Goal: Task Accomplishment & Management: Manage account settings

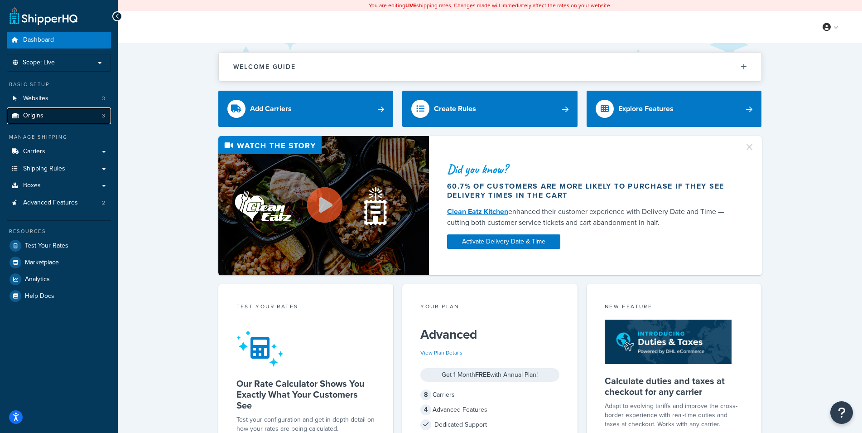
click at [67, 110] on link "Origins 3" at bounding box center [59, 115] width 104 height 17
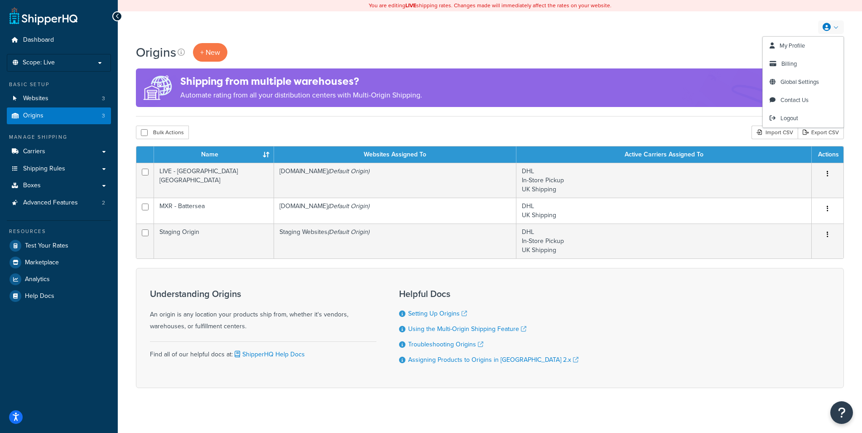
click at [843, 30] on link at bounding box center [831, 27] width 26 height 14
click at [787, 65] on span "Billing" at bounding box center [788, 63] width 15 height 9
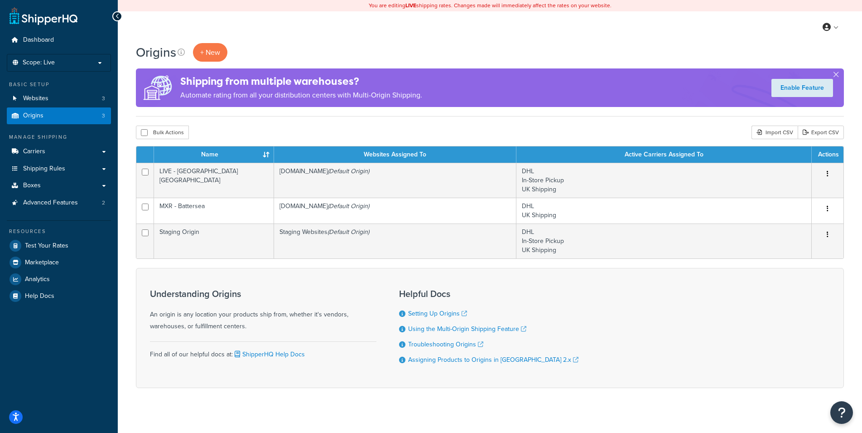
click at [704, 42] on div "My Profile Billing Global Settings Contact Us Logout" at bounding box center [490, 27] width 744 height 32
click at [538, 276] on div "Understanding Origins An origin is any location your products ship from, whethe…" at bounding box center [490, 328] width 708 height 120
click at [540, 276] on div "Understanding Origins An origin is any location your products ship from, whethe…" at bounding box center [490, 328] width 708 height 120
click at [540, 278] on div "Understanding Origins An origin is any location your products ship from, whethe…" at bounding box center [490, 328] width 708 height 120
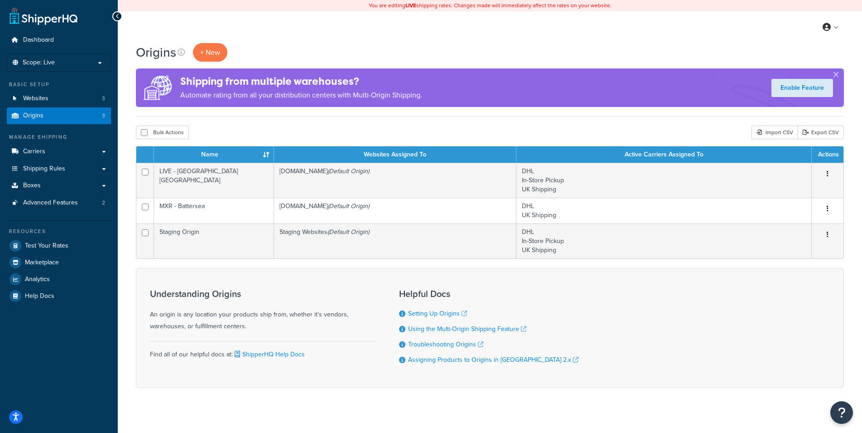
click at [540, 278] on div "Understanding Origins An origin is any location your products ship from, whethe…" at bounding box center [490, 328] width 708 height 120
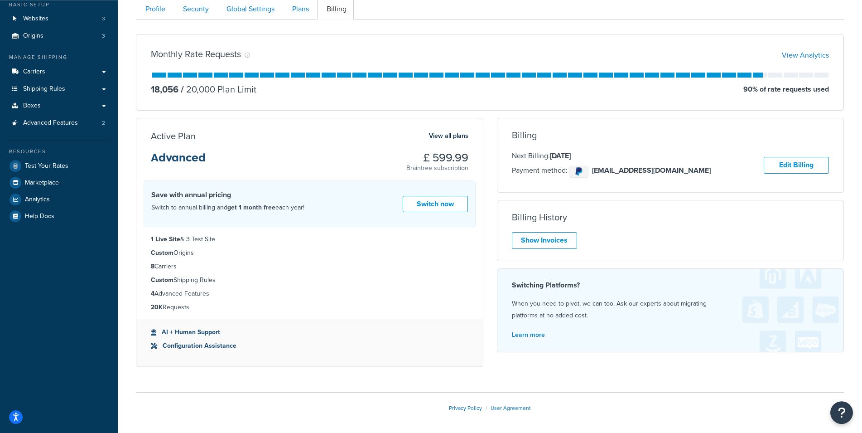
scroll to position [116, 0]
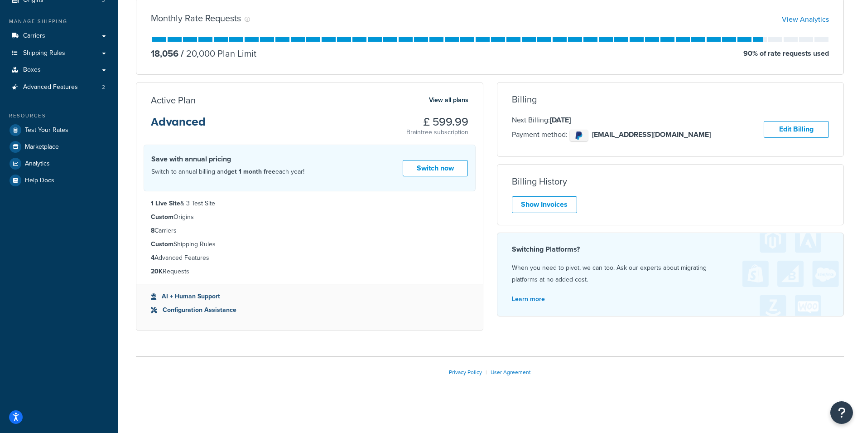
click at [122, 228] on div "My Account Contact Us Send Us A Message Contact Information Name * Email * Comp…" at bounding box center [490, 171] width 744 height 478
click at [124, 228] on div "My Account Contact Us Send Us A Message Contact Information Name * Email * Comp…" at bounding box center [490, 171] width 744 height 478
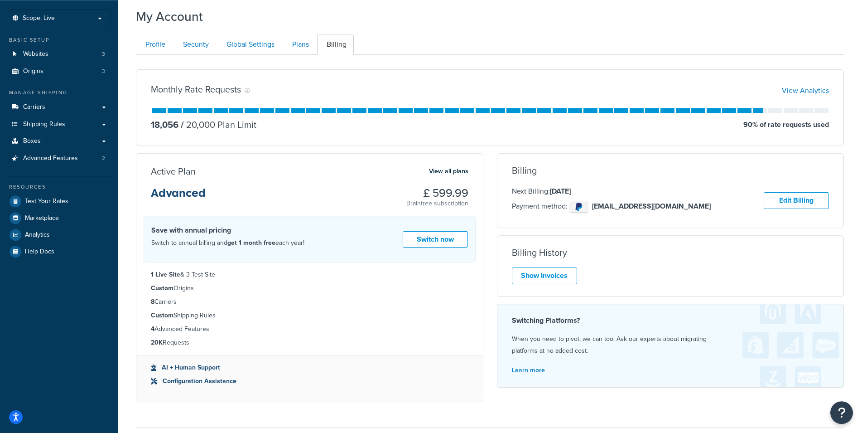
scroll to position [41, 0]
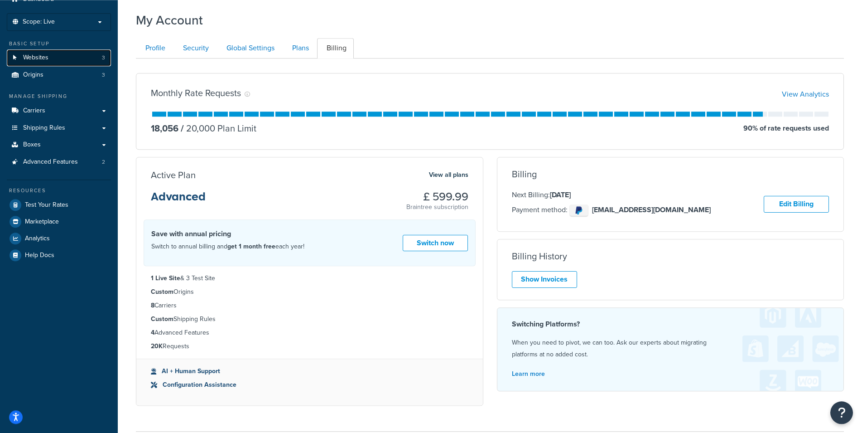
click at [46, 56] on span "Websites" at bounding box center [35, 58] width 25 height 8
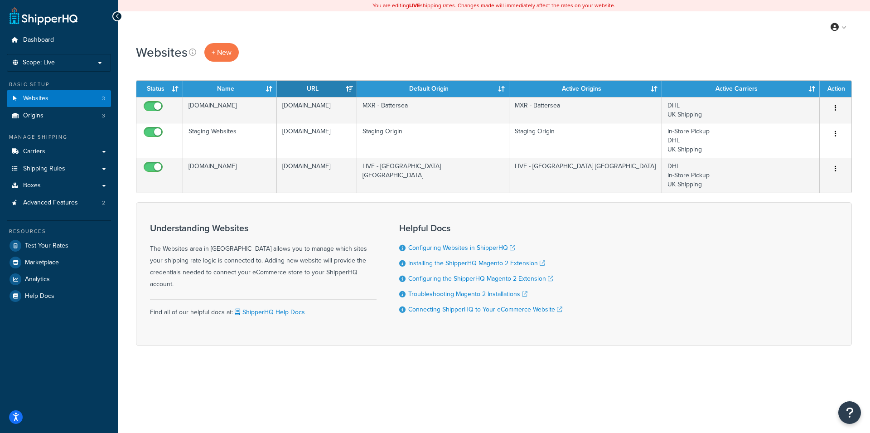
click at [668, 34] on div "My Profile Billing Global Settings Contact Us Logout" at bounding box center [494, 27] width 752 height 32
click at [123, 183] on div "Websites + New Contact Us Send Us A Message Contact Information Name * Email * …" at bounding box center [494, 210] width 752 height 334
click at [79, 154] on link "Carriers" at bounding box center [59, 151] width 104 height 17
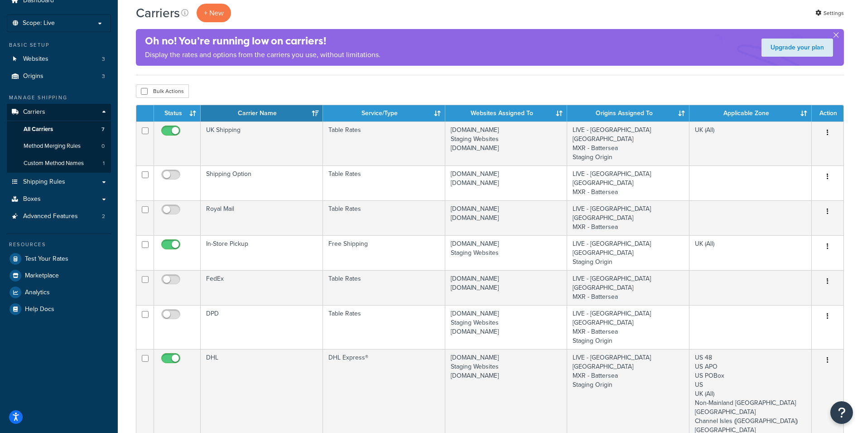
scroll to position [50, 0]
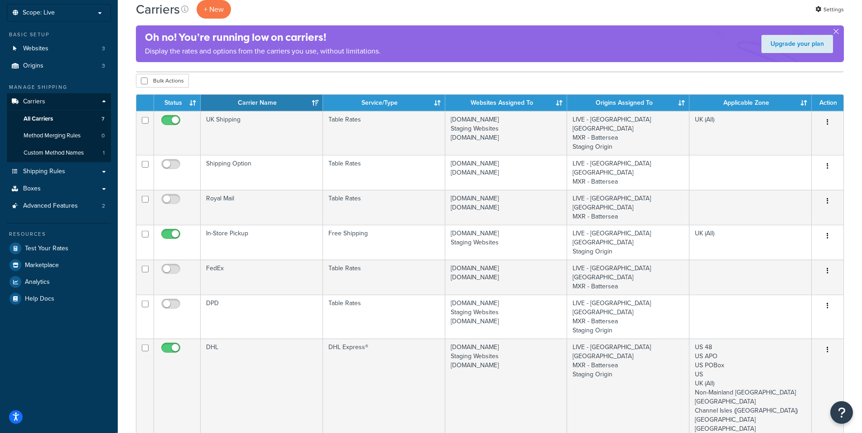
click at [125, 164] on div "Carriers + New Settings Oh no! You’re running low on carriers! Display the rate…" at bounding box center [490, 323] width 744 height 661
click at [125, 163] on div "Carriers + New Settings Oh no! You’re running low on carriers! Display the rate…" at bounding box center [490, 323] width 744 height 661
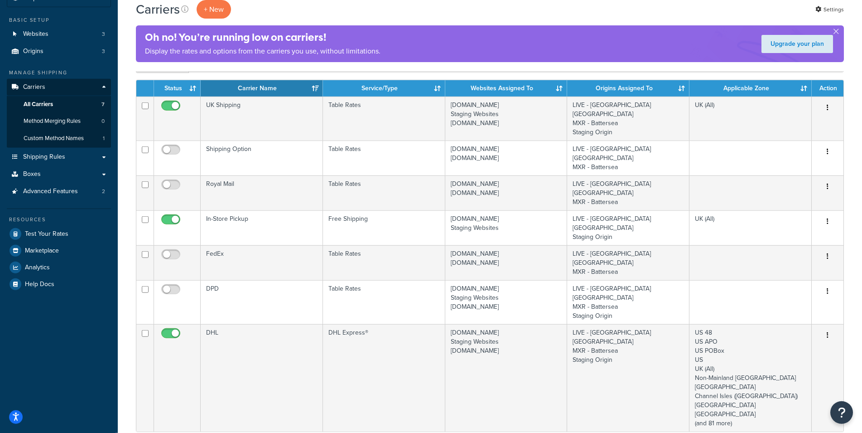
scroll to position [65, 0]
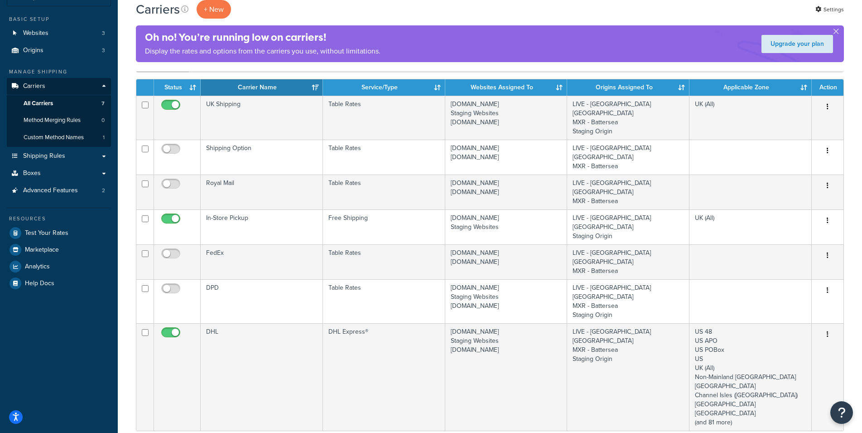
click at [126, 208] on div "Carriers + New Settings Oh no! You’re running low on carriers! Display the rate…" at bounding box center [490, 308] width 744 height 661
click at [124, 208] on div "Carriers + New Settings Oh no! You’re running low on carriers! Display the rate…" at bounding box center [490, 308] width 744 height 661
click at [125, 192] on div "Carriers + New Settings Oh no! You’re running low on carriers! Display the rate…" at bounding box center [490, 308] width 744 height 661
click at [125, 141] on div "Carriers + New Settings Oh no! You’re running low on carriers! Display the rate…" at bounding box center [490, 308] width 744 height 661
